Goal: Task Accomplishment & Management: Complete application form

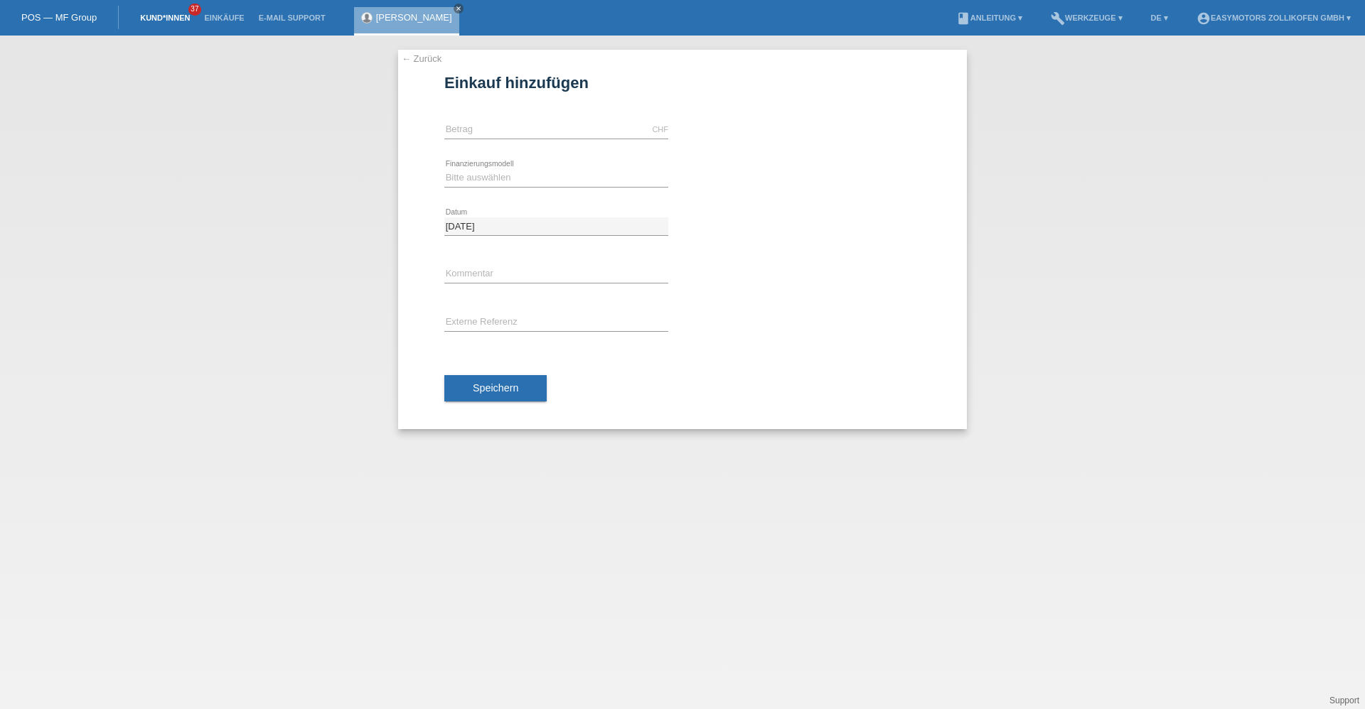
click at [173, 17] on link "Kund*innen" at bounding box center [165, 18] width 64 height 9
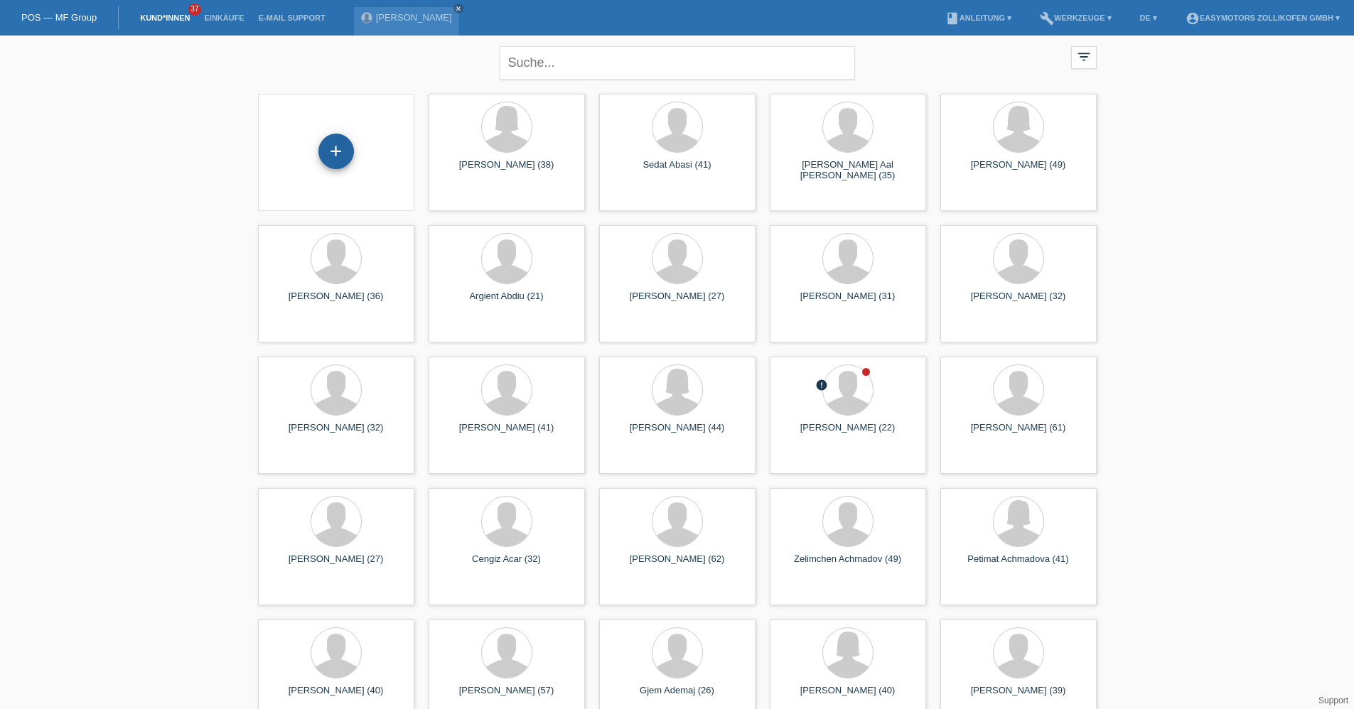
click at [328, 138] on div "+" at bounding box center [336, 152] width 36 height 36
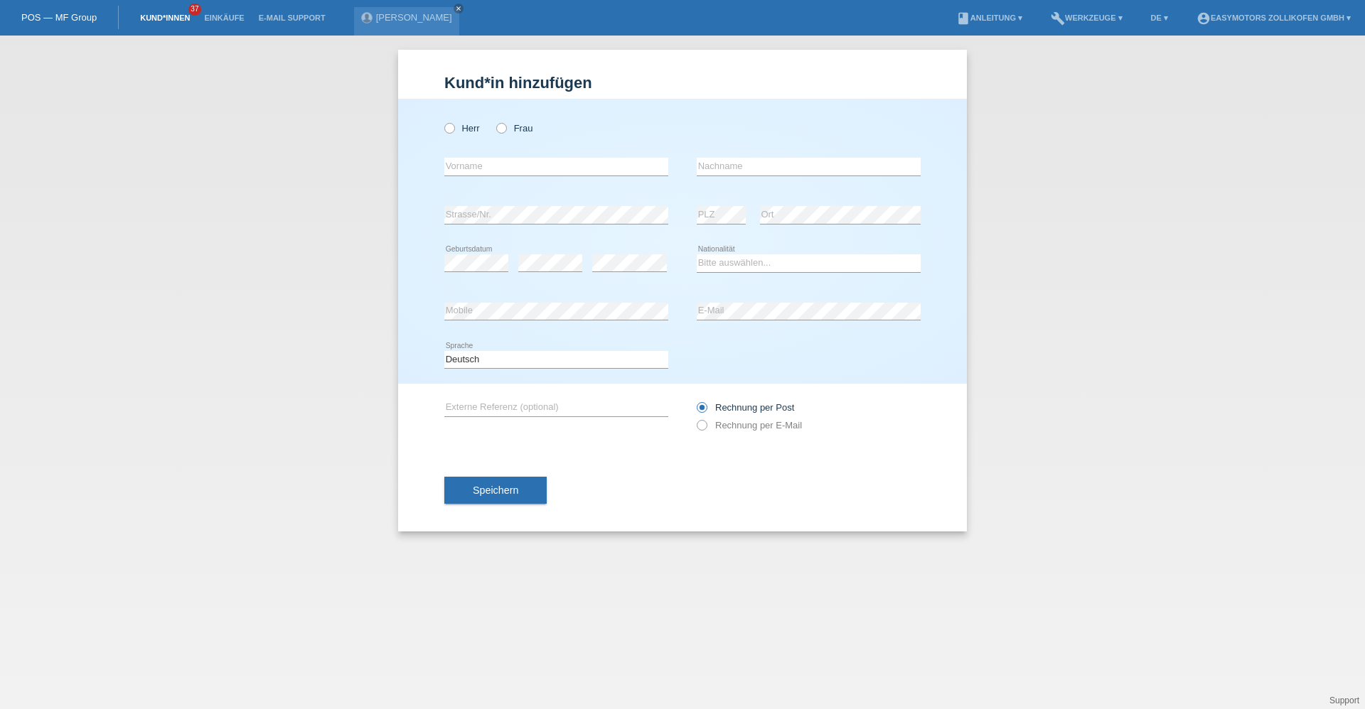
click at [186, 16] on link "Kund*innen" at bounding box center [165, 18] width 64 height 9
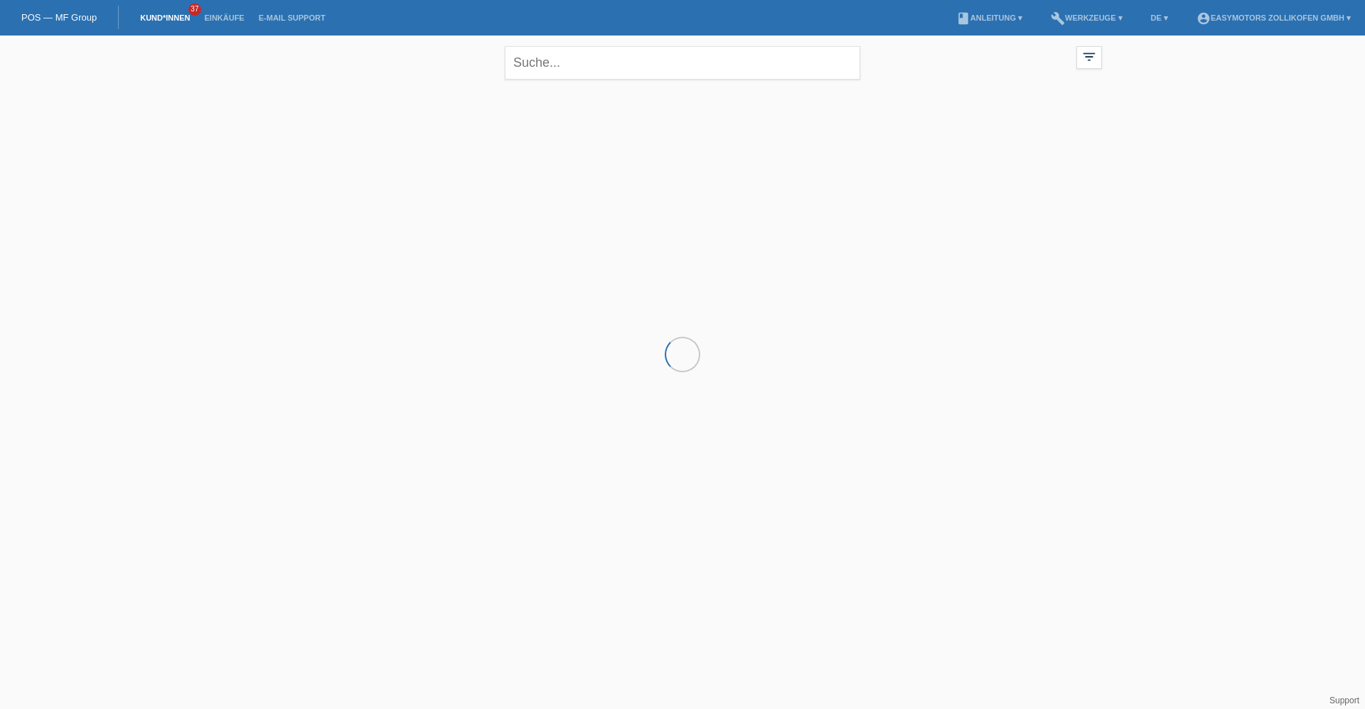
drag, startPoint x: 747, startPoint y: 594, endPoint x: 803, endPoint y: 624, distance: 63.3
click at [758, 229] on html "POS — MF Group Kund*innen 37 Einkäufe E-Mail Support menu account_circle" at bounding box center [682, 114] width 1365 height 229
